Goal: Navigation & Orientation: Understand site structure

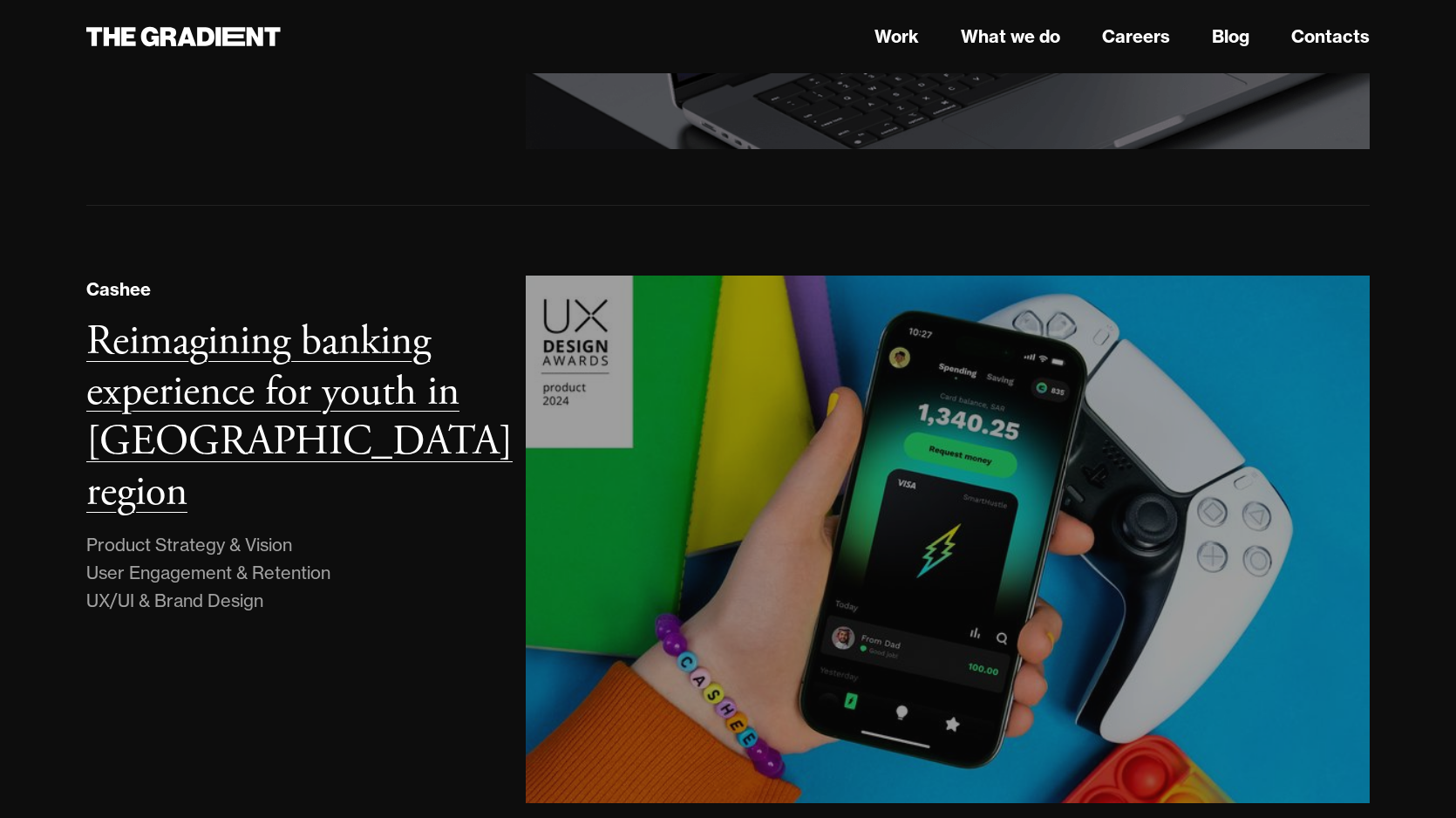
scroll to position [918, 0]
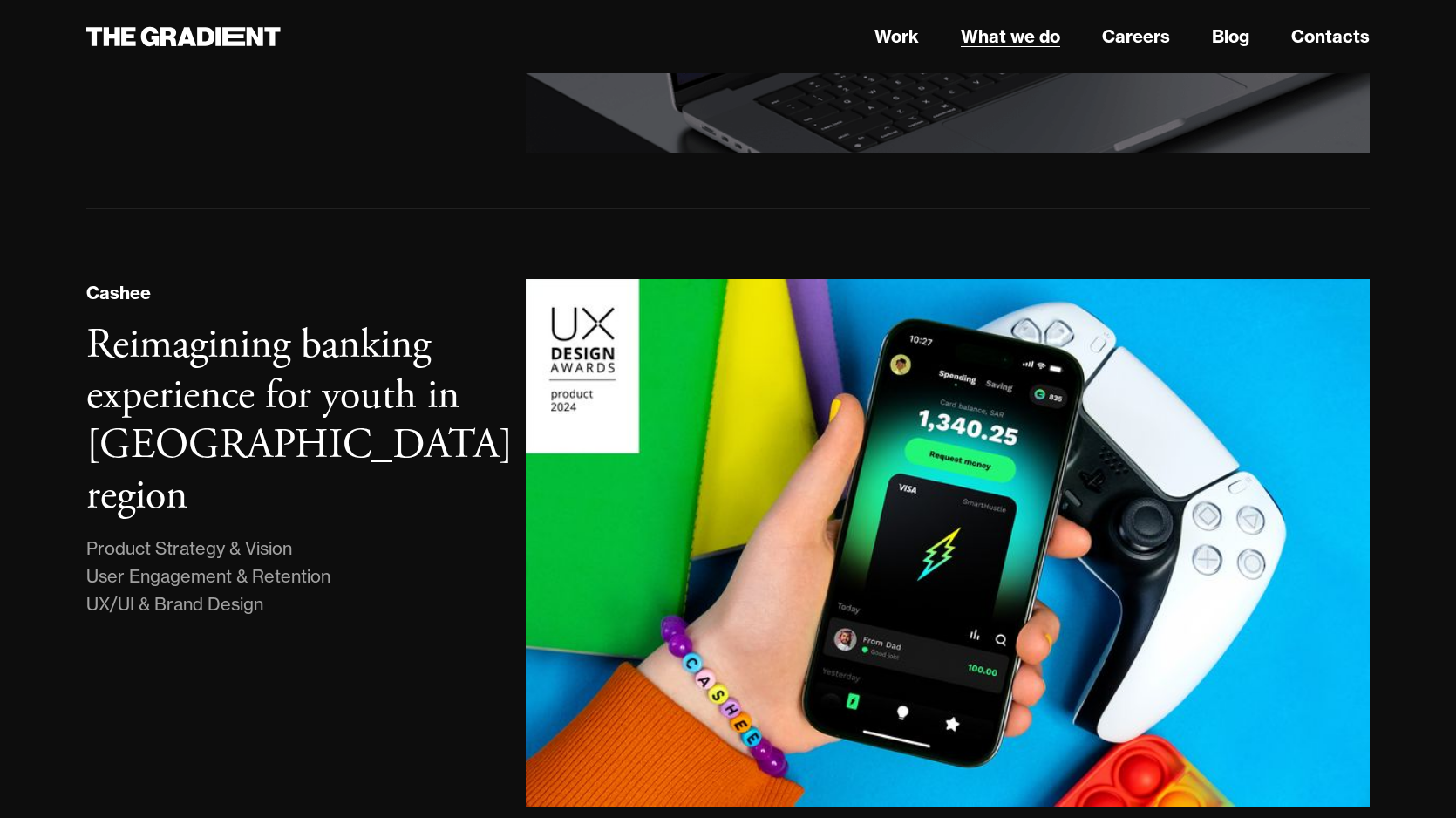
click at [1029, 39] on link "What we do" at bounding box center [1010, 36] width 99 height 26
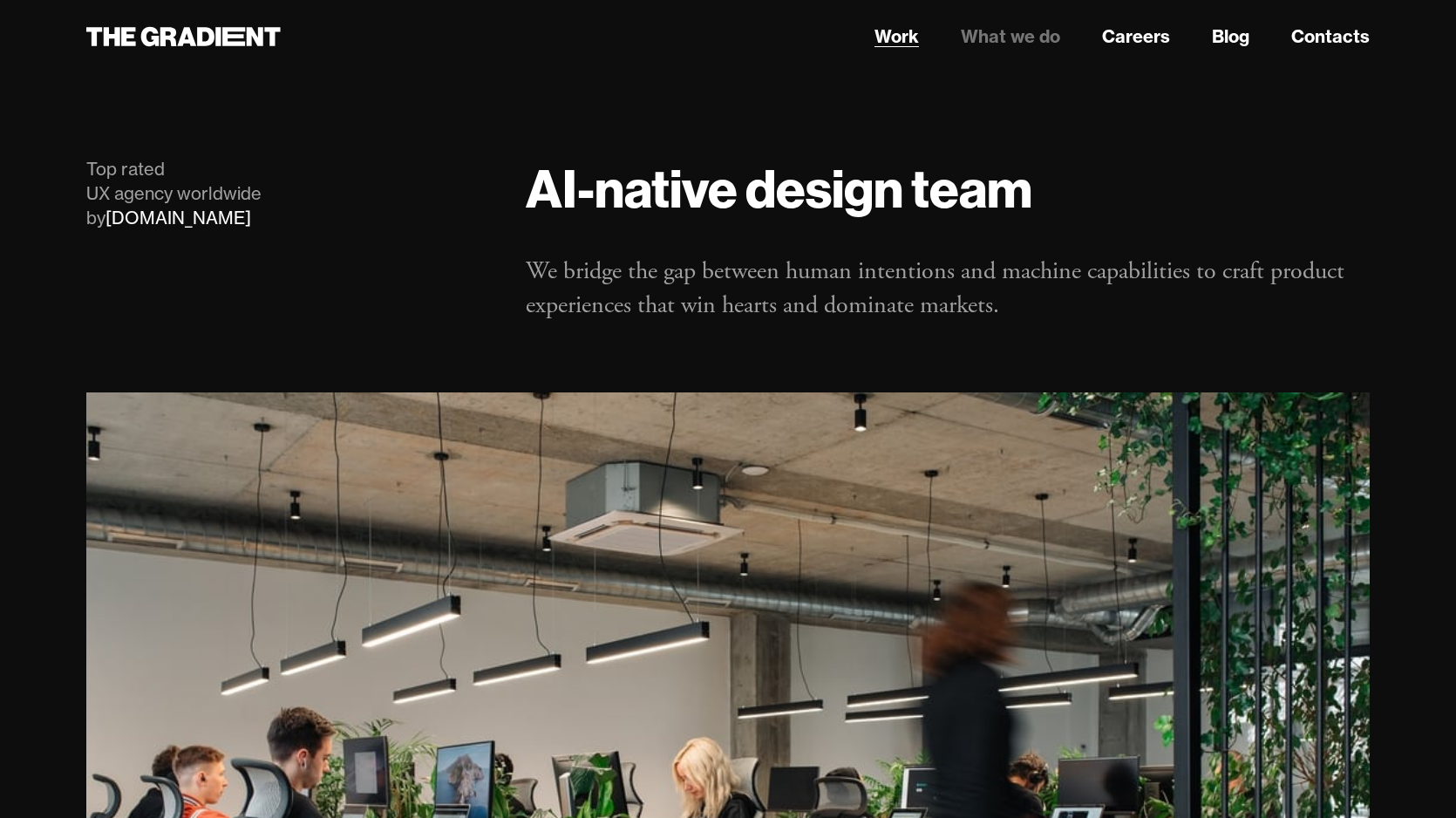
click at [894, 39] on link "Work" at bounding box center [897, 36] width 45 height 26
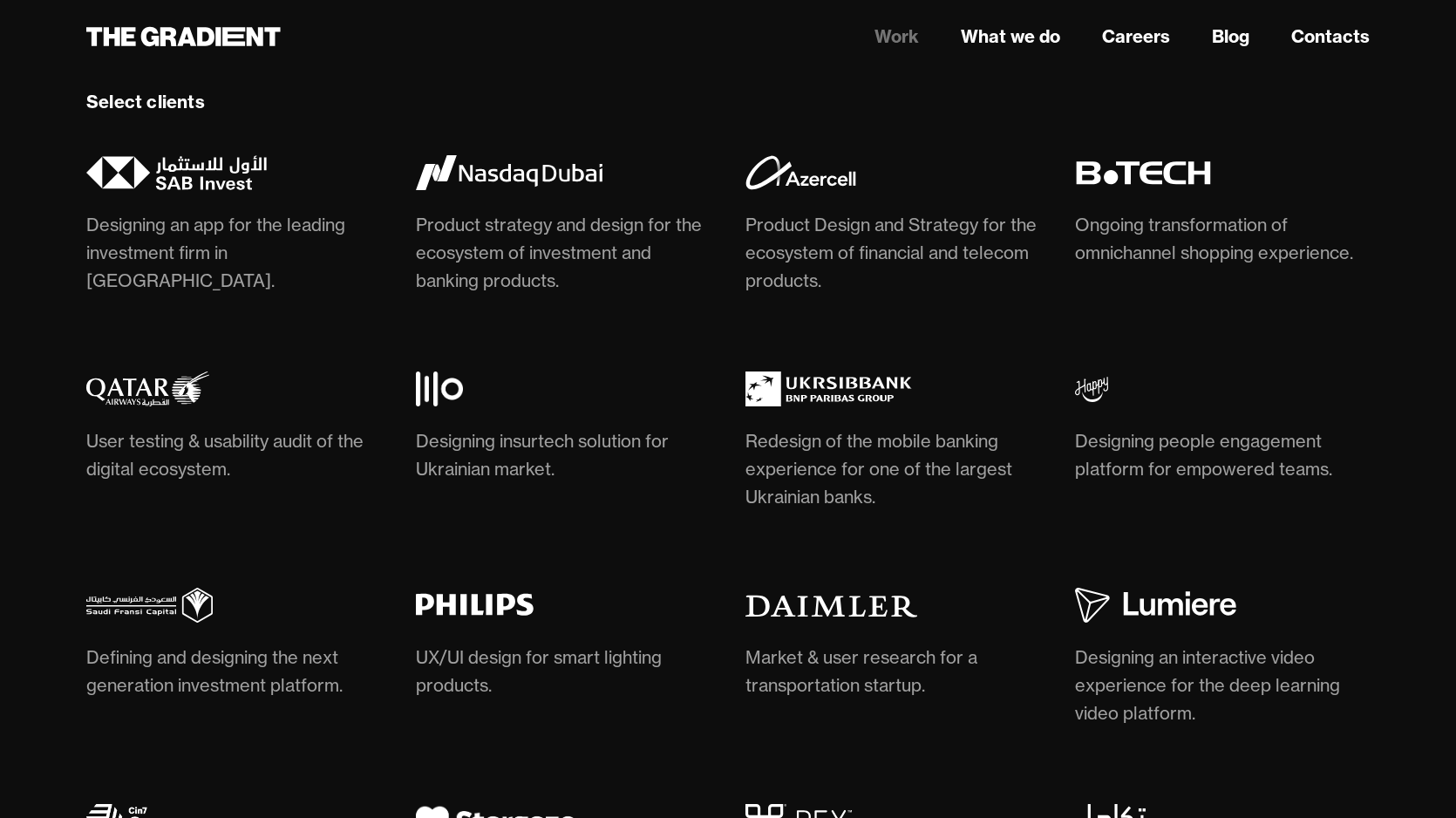
scroll to position [4928, 0]
